Goal: Use online tool/utility

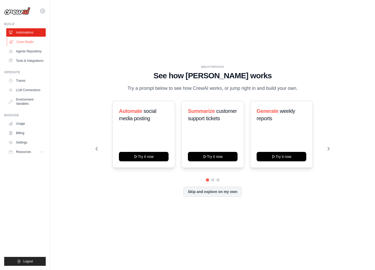
click at [26, 42] on link "Crew Studio" at bounding box center [26, 42] width 39 height 8
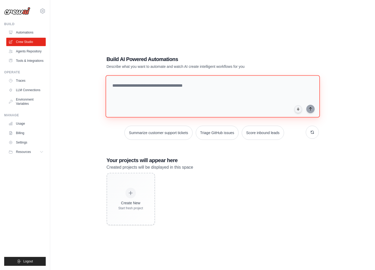
click at [132, 87] on textarea at bounding box center [212, 96] width 214 height 42
type textarea "*"
click at [22, 151] on span "Resources" at bounding box center [23, 152] width 15 height 4
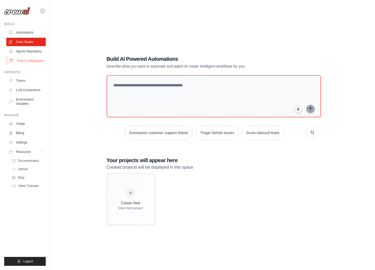
click at [27, 62] on link "Tools & Integrations" at bounding box center [26, 60] width 39 height 8
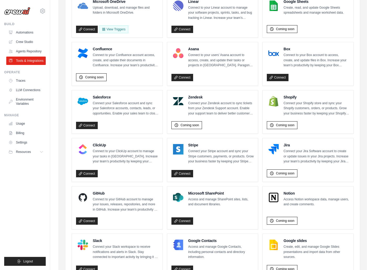
scroll to position [176, 0]
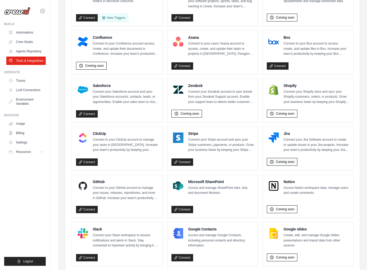
click at [283, 160] on span "Coming soon" at bounding box center [285, 162] width 19 height 4
click at [272, 160] on icon at bounding box center [272, 162] width 4 height 4
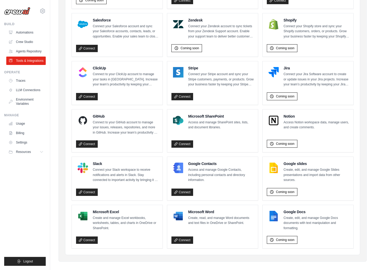
scroll to position [241, 0]
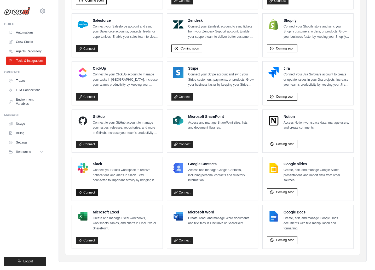
click at [92, 189] on link "Connect" at bounding box center [87, 192] width 22 height 7
